Goal: Find specific page/section: Find specific page/section

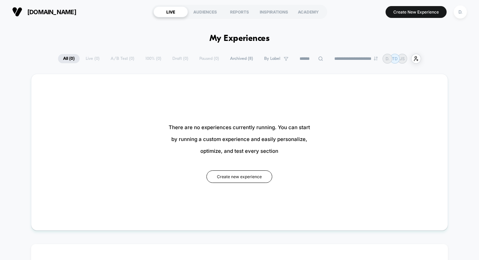
click at [233, 59] on span "Archived ( 8 )" at bounding box center [241, 58] width 33 height 9
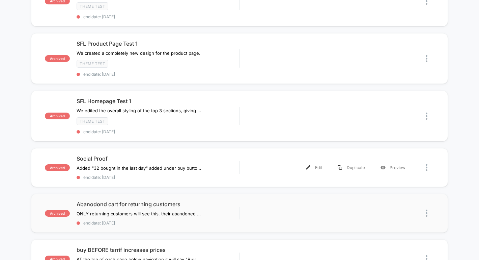
scroll to position [93, 0]
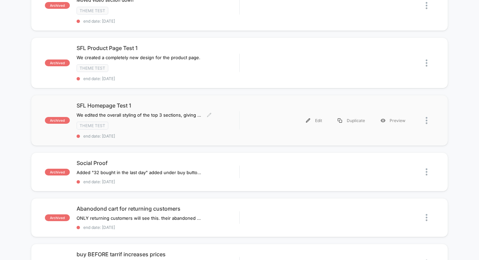
click at [238, 116] on div "SFL Homepage Test 1 We edited the overall styling of the top 3 sections, giving…" at bounding box center [158, 120] width 163 height 36
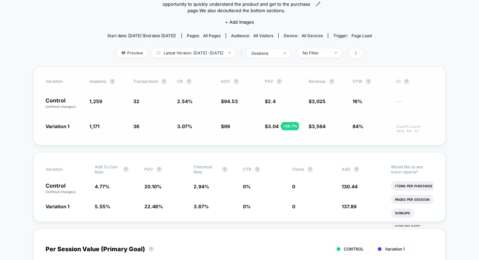
scroll to position [80, 0]
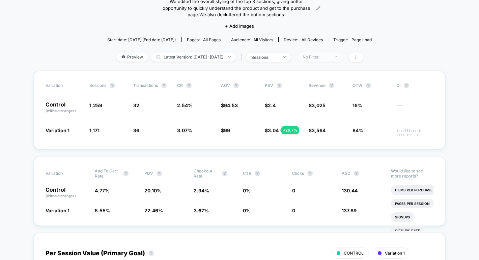
click at [337, 56] on img at bounding box center [336, 56] width 2 height 1
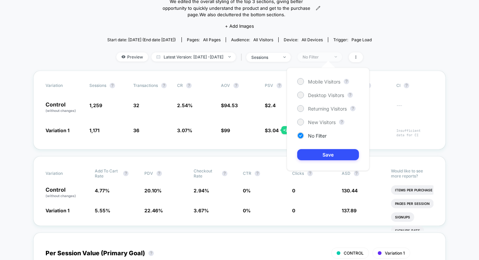
click at [342, 57] on span "No Filter" at bounding box center [320, 56] width 45 height 9
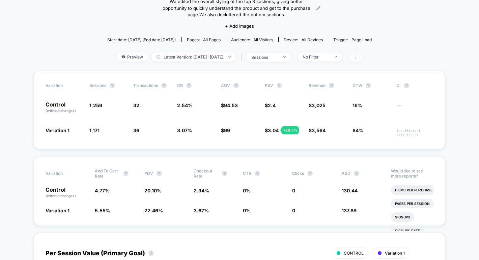
click at [361, 56] on span at bounding box center [356, 57] width 14 height 10
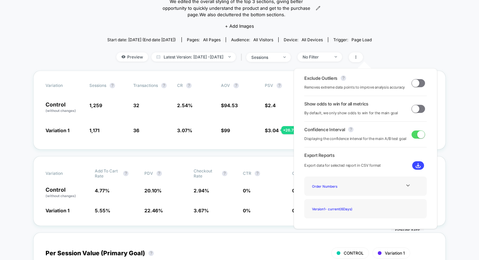
click at [416, 110] on span at bounding box center [415, 108] width 7 height 7
click at [417, 110] on span at bounding box center [420, 108] width 7 height 7
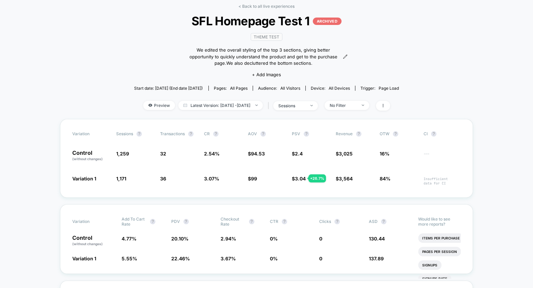
scroll to position [35, 0]
